Goal: Task Accomplishment & Management: Manage account settings

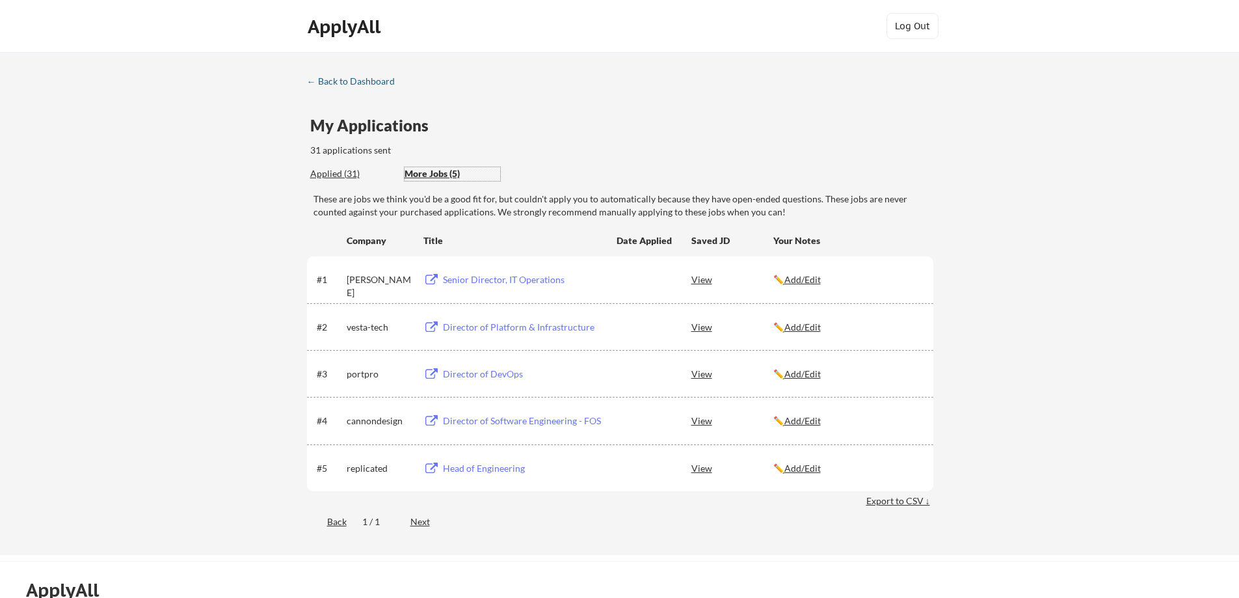
click at [309, 83] on div "← Back to Dashboard" at bounding box center [356, 81] width 98 height 9
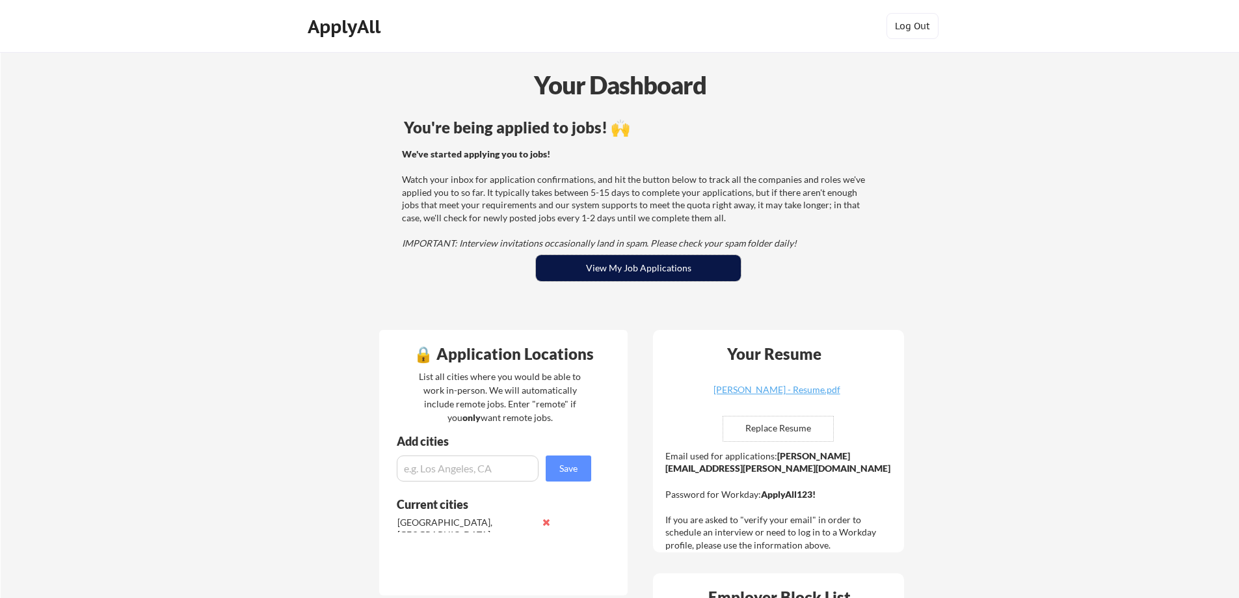
click at [620, 260] on button "View My Job Applications" at bounding box center [638, 268] width 205 height 26
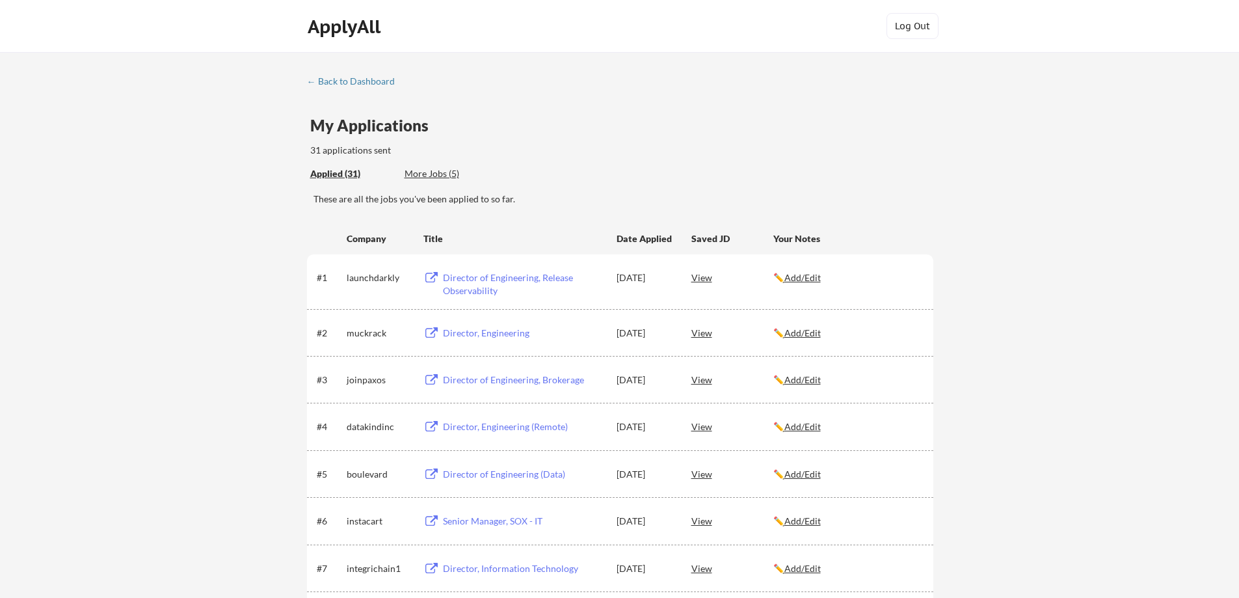
click at [436, 172] on div "More Jobs (5)" at bounding box center [453, 173] width 96 height 13
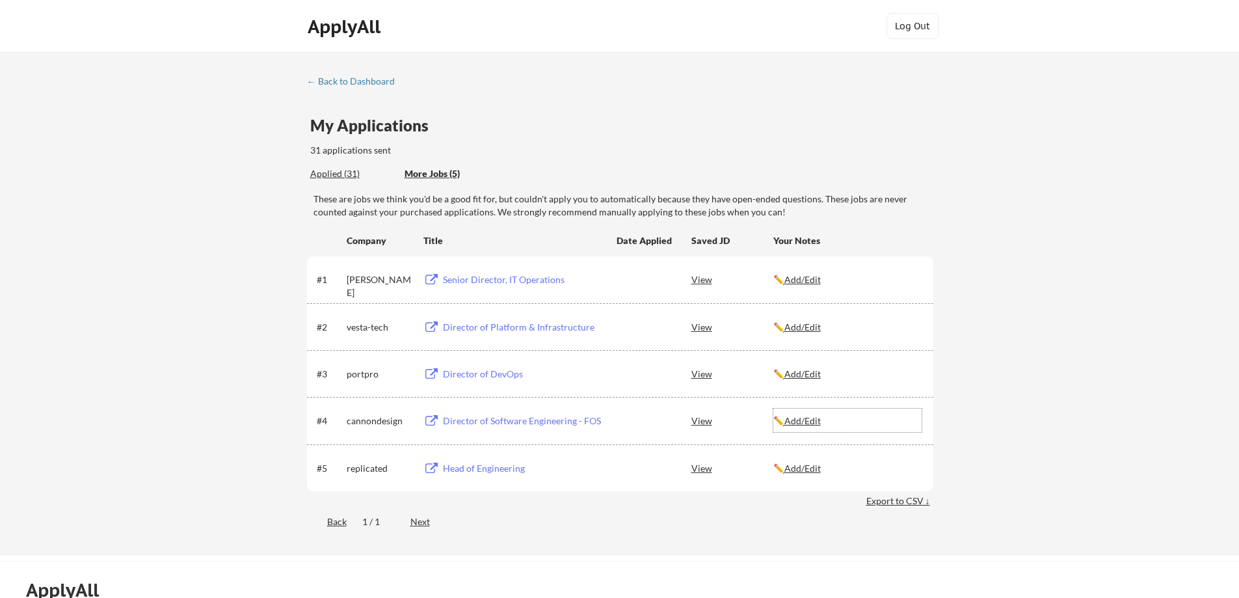
click at [806, 421] on u "Add/Edit" at bounding box center [802, 420] width 36 height 11
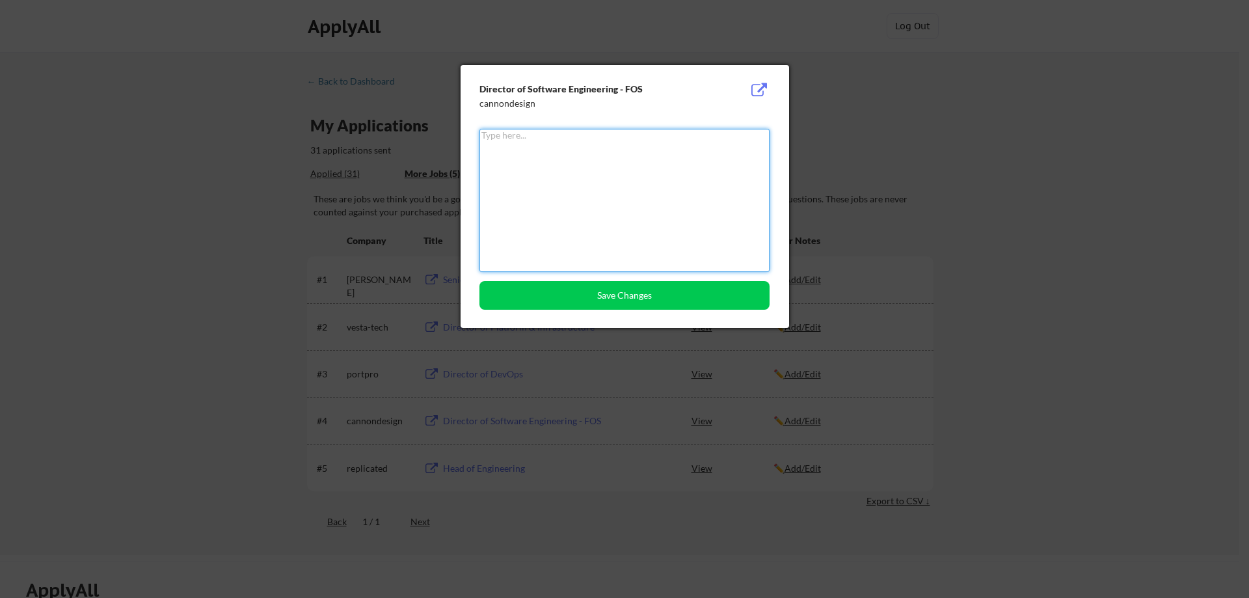
click at [568, 164] on textarea at bounding box center [624, 200] width 290 height 143
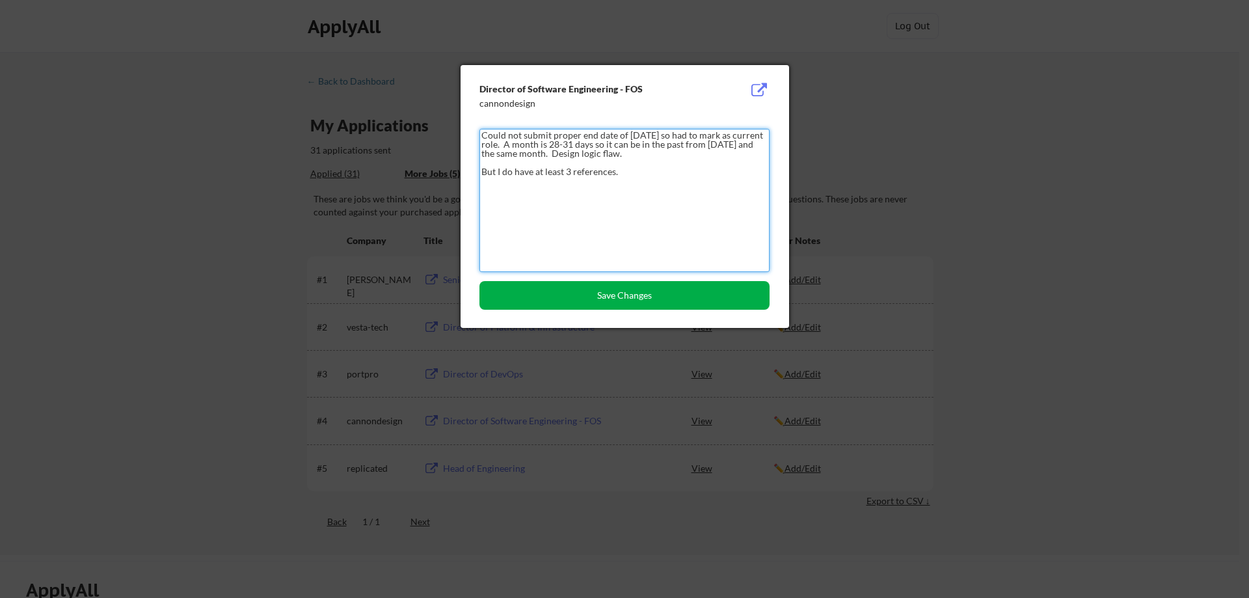
type textarea "Could not submit proper end date of Aug, 2025 so had to mark as current role. A…"
click at [589, 301] on button "Save Changes" at bounding box center [624, 295] width 290 height 29
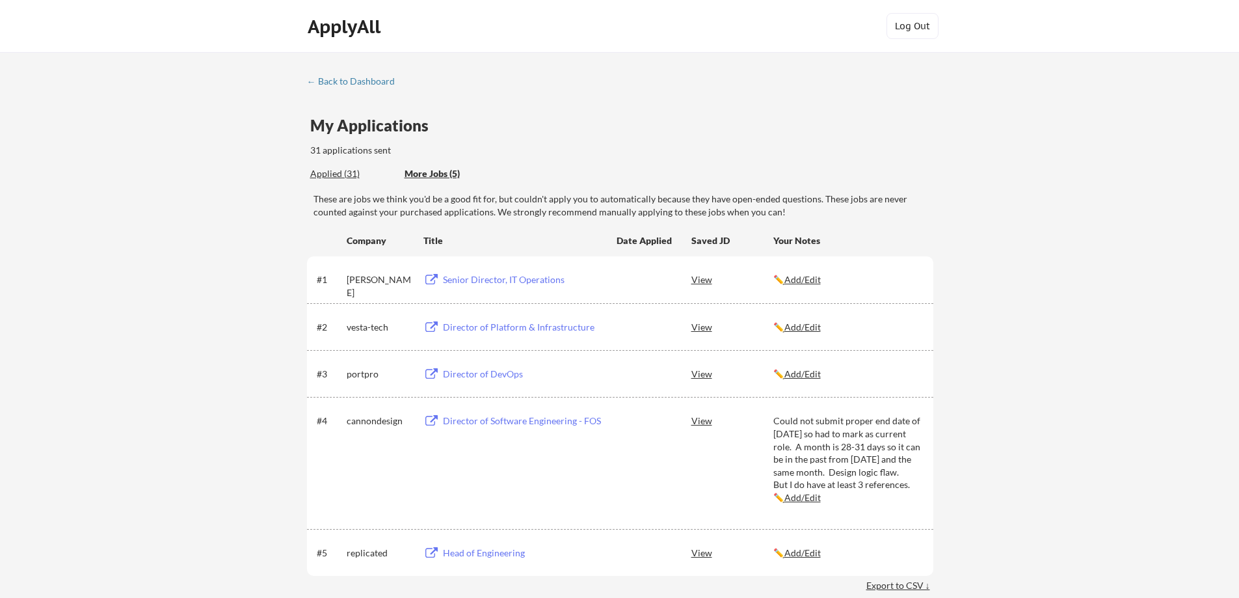
click at [700, 328] on div "View" at bounding box center [732, 326] width 82 height 23
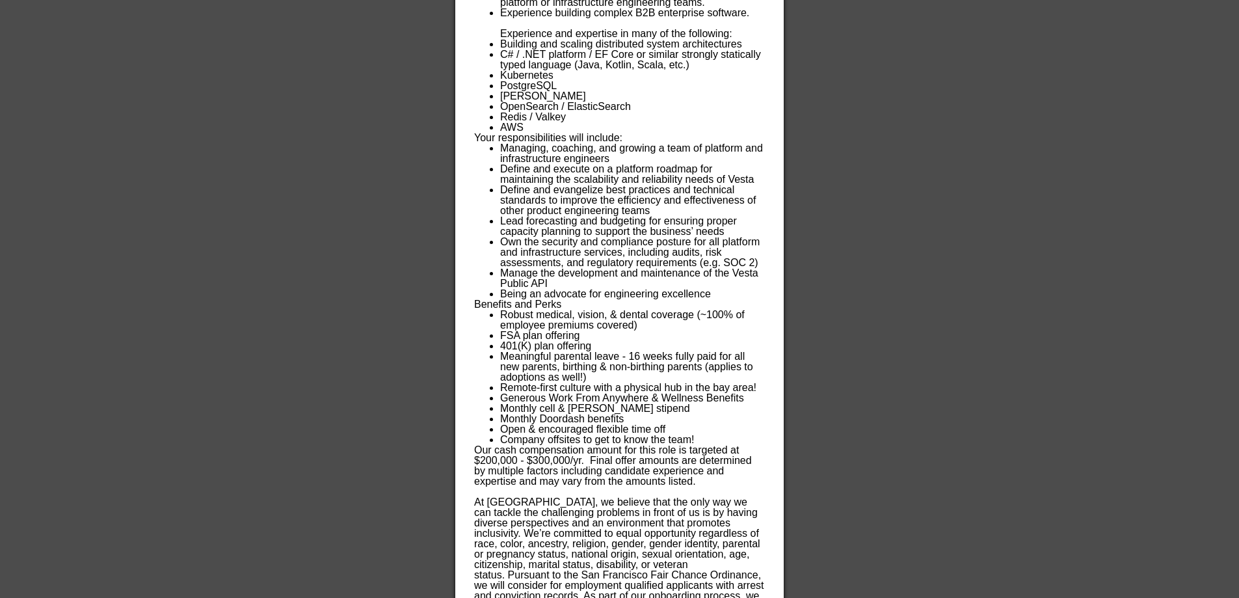
scroll to position [879, 0]
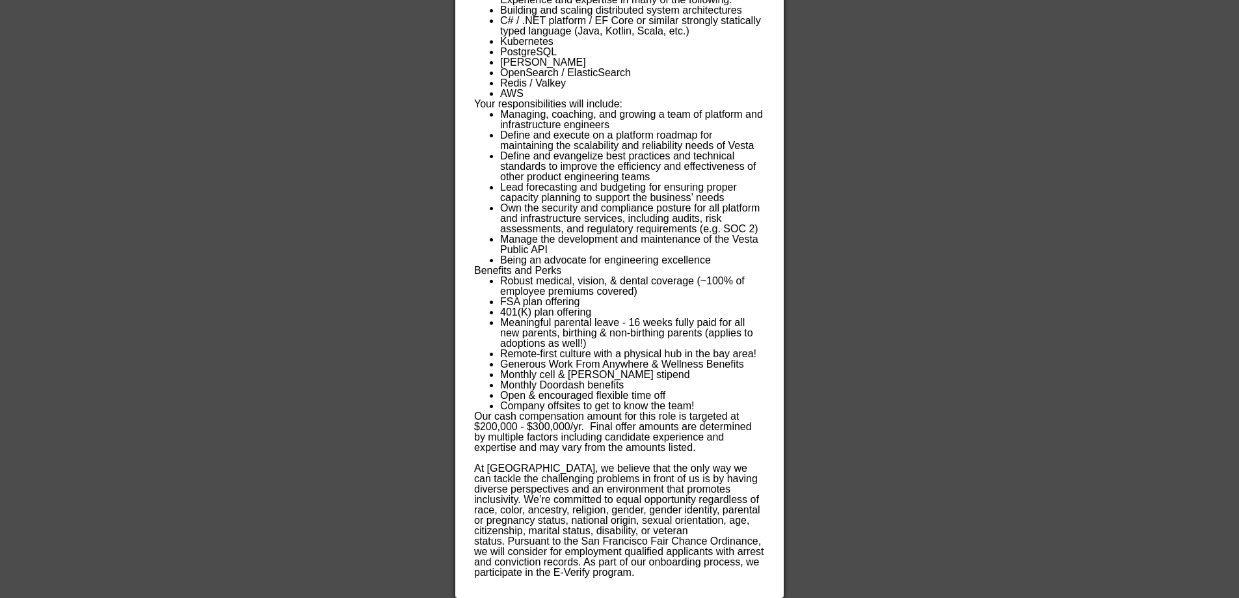
click at [915, 318] on div at bounding box center [619, 299] width 1239 height 598
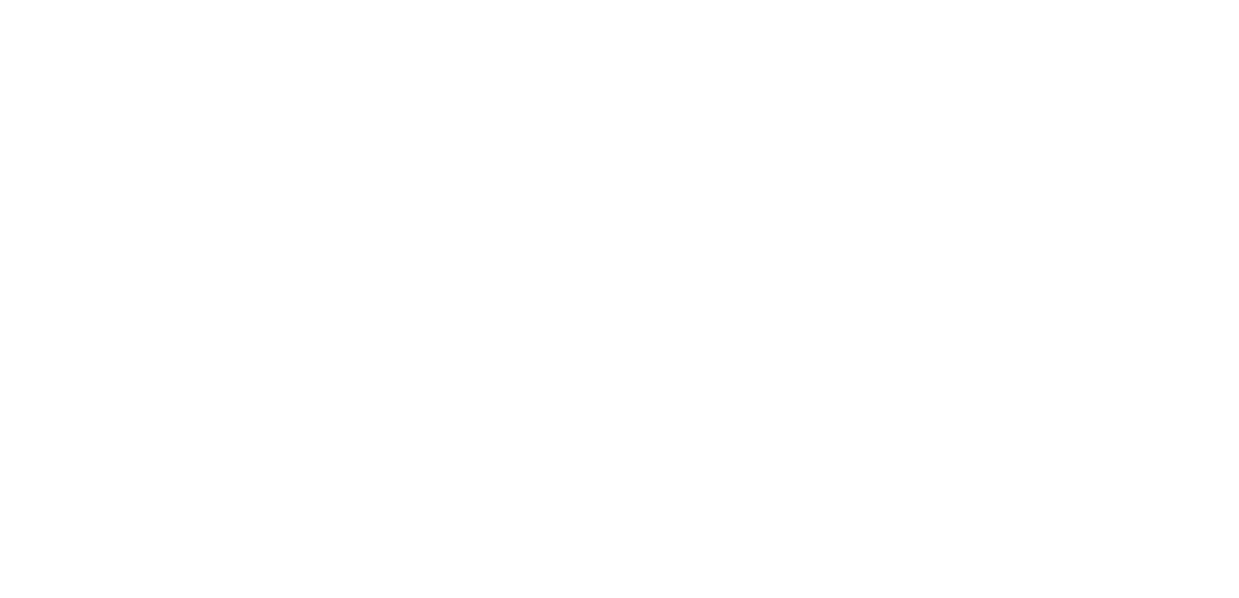
scroll to position [864, 0]
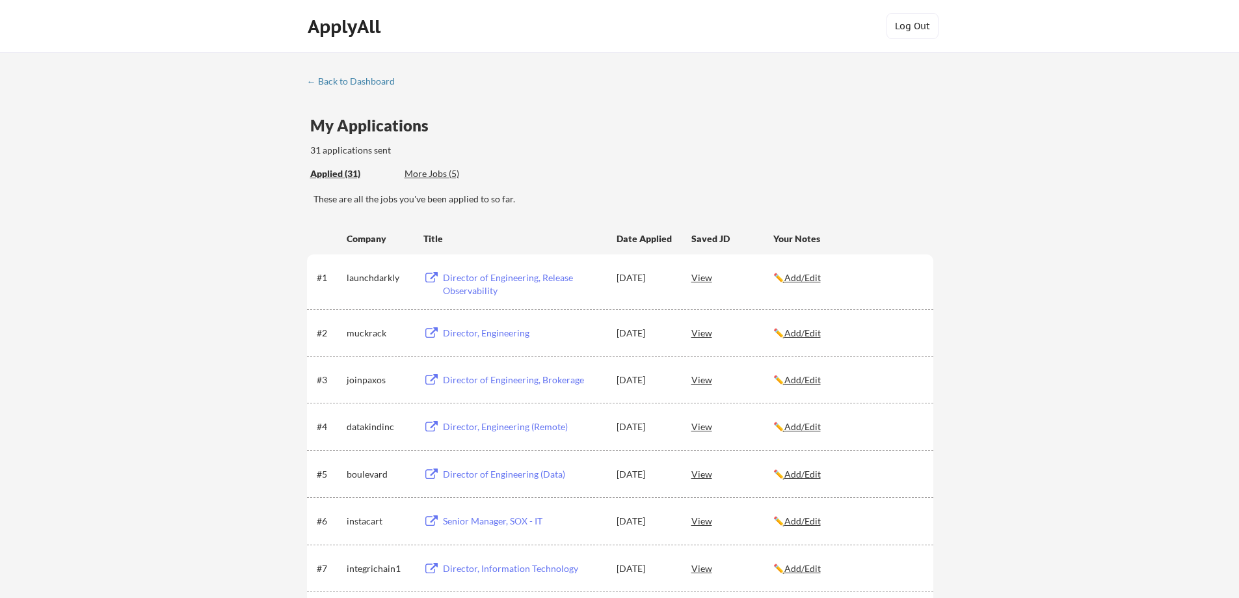
click at [431, 176] on div "More Jobs (5)" at bounding box center [453, 173] width 96 height 13
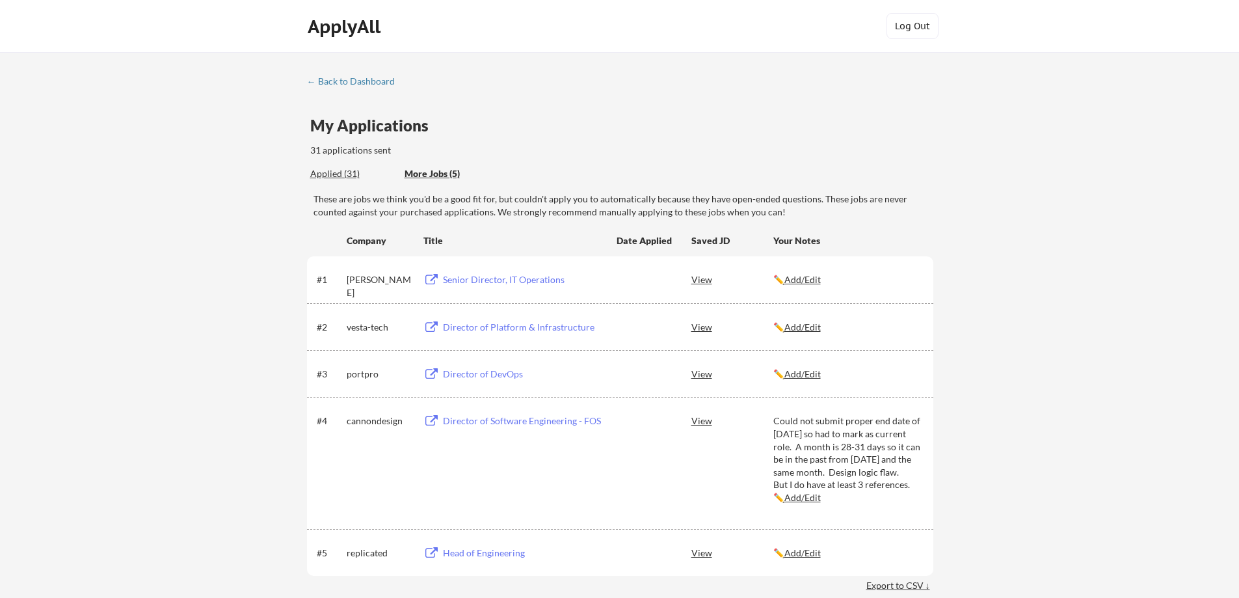
click at [483, 328] on div "Director of Platform & Infrastructure" at bounding box center [523, 327] width 161 height 13
